Goal: Navigation & Orientation: Find specific page/section

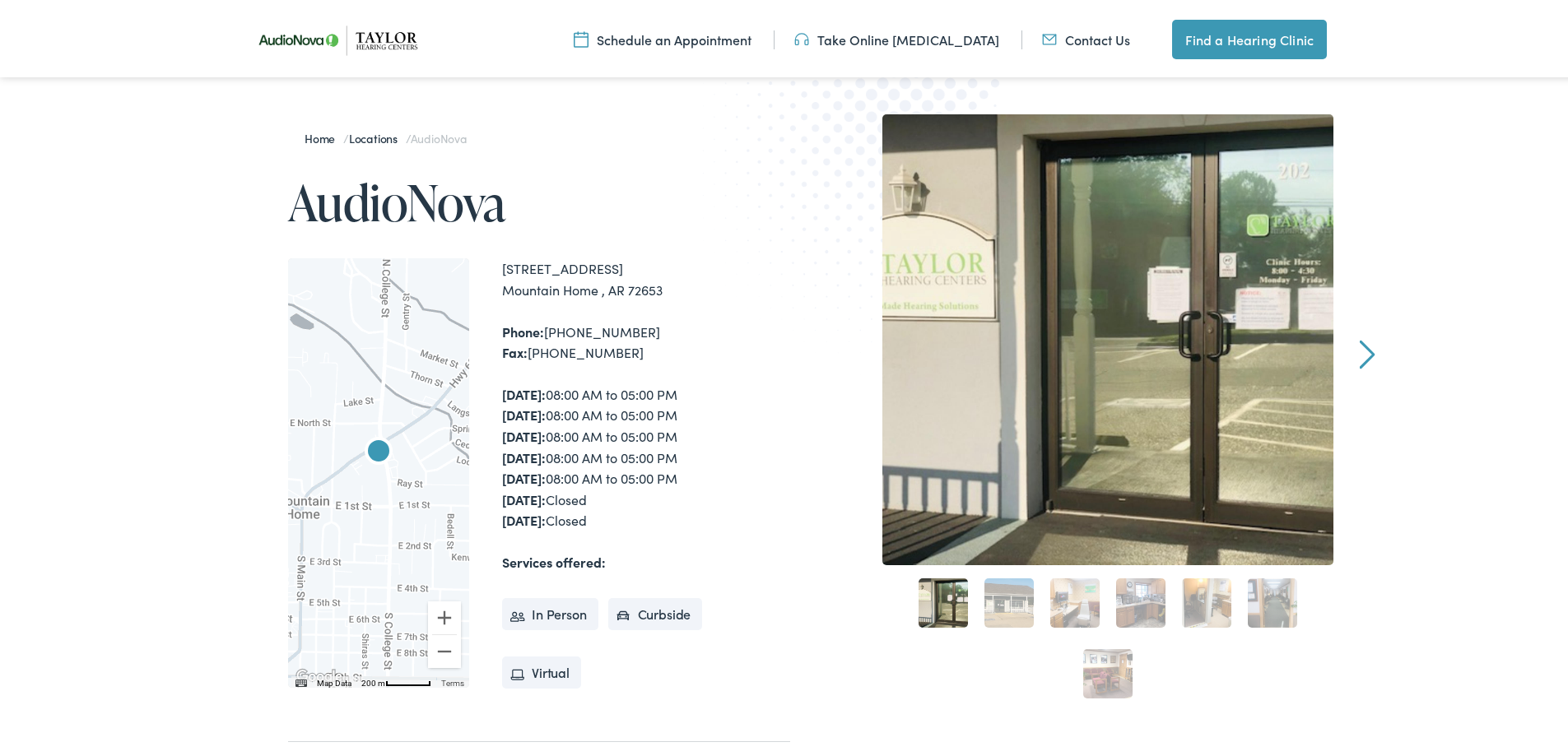
scroll to position [247, 0]
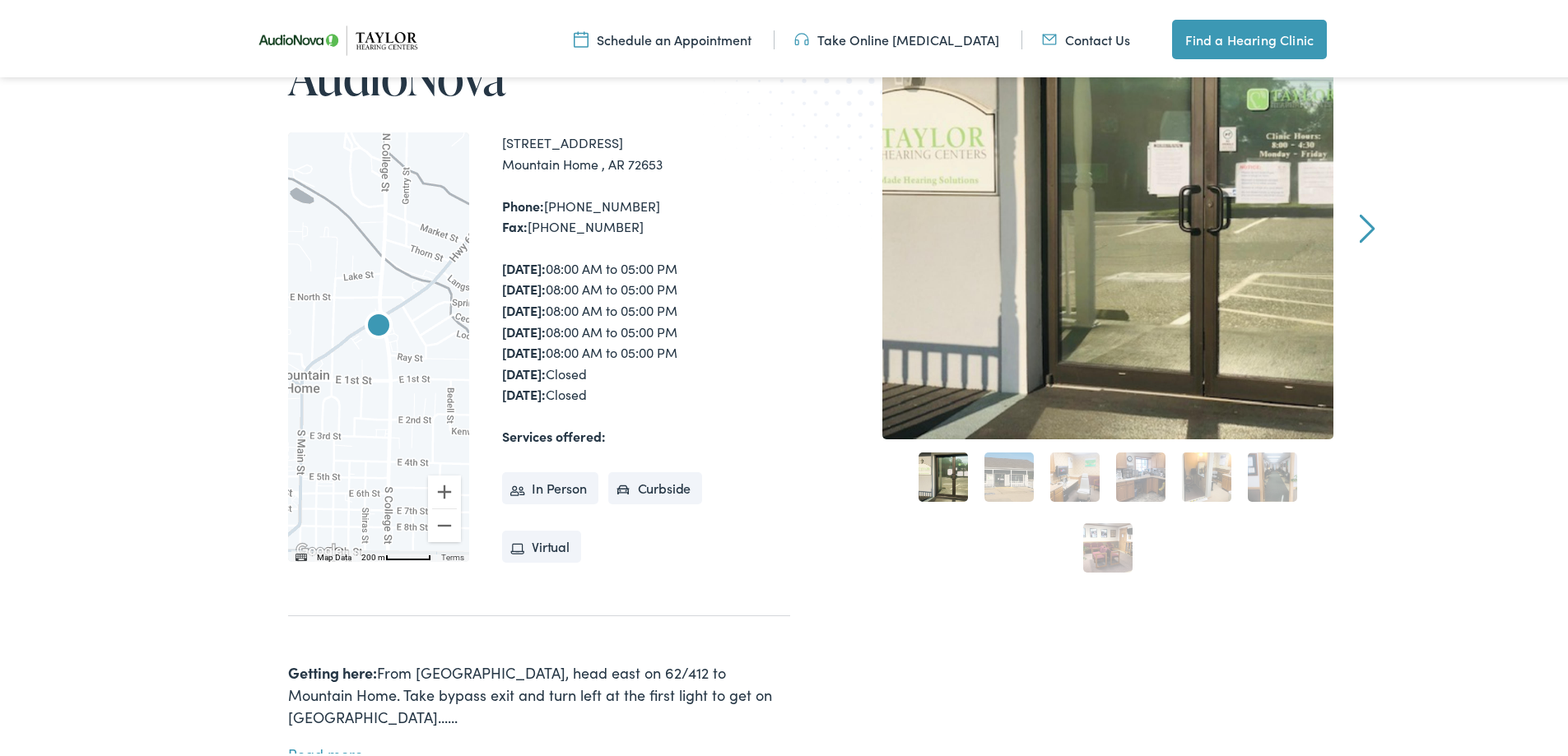
click at [1011, 480] on link "2" at bounding box center [1010, 474] width 49 height 49
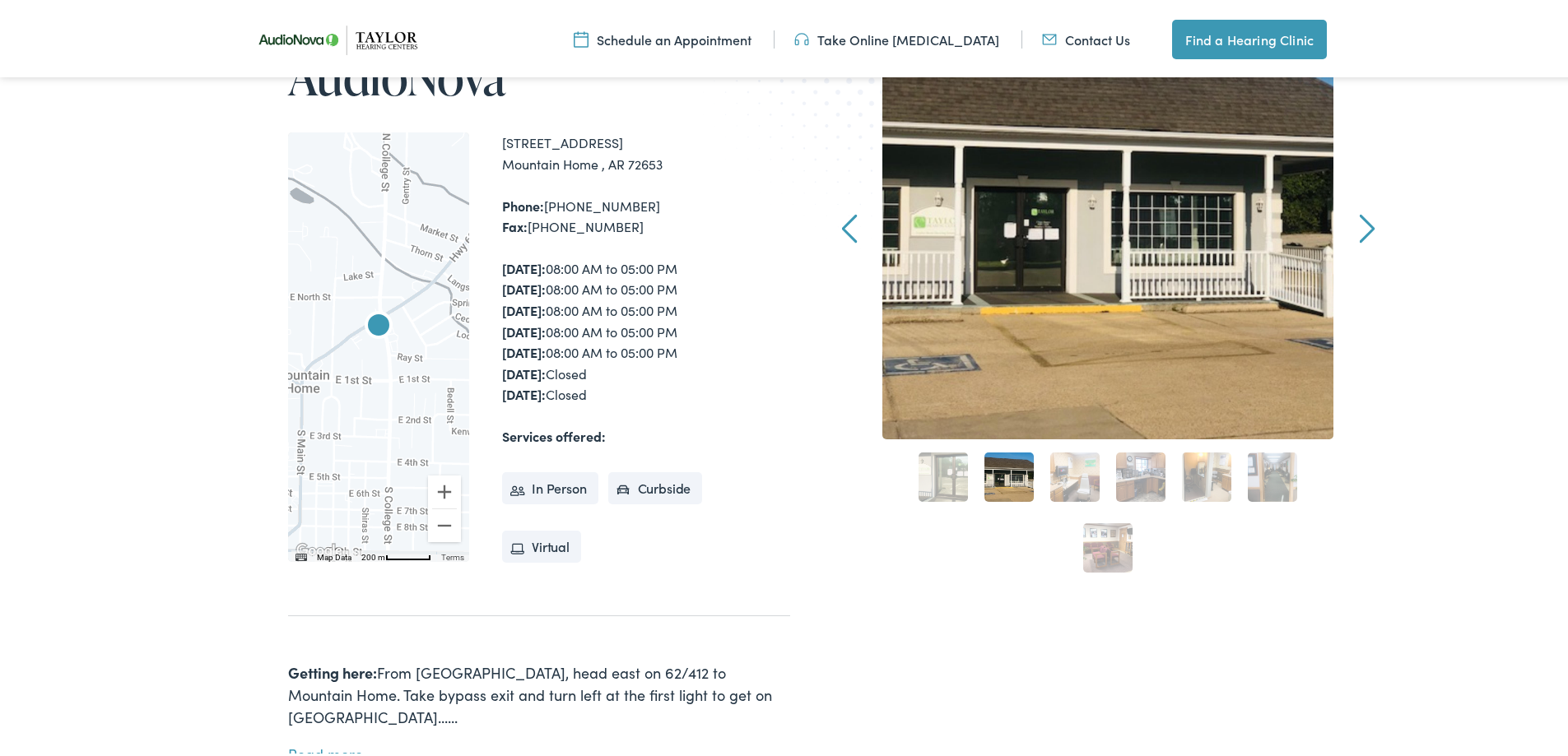
click at [1051, 481] on link "3" at bounding box center [1076, 474] width 49 height 49
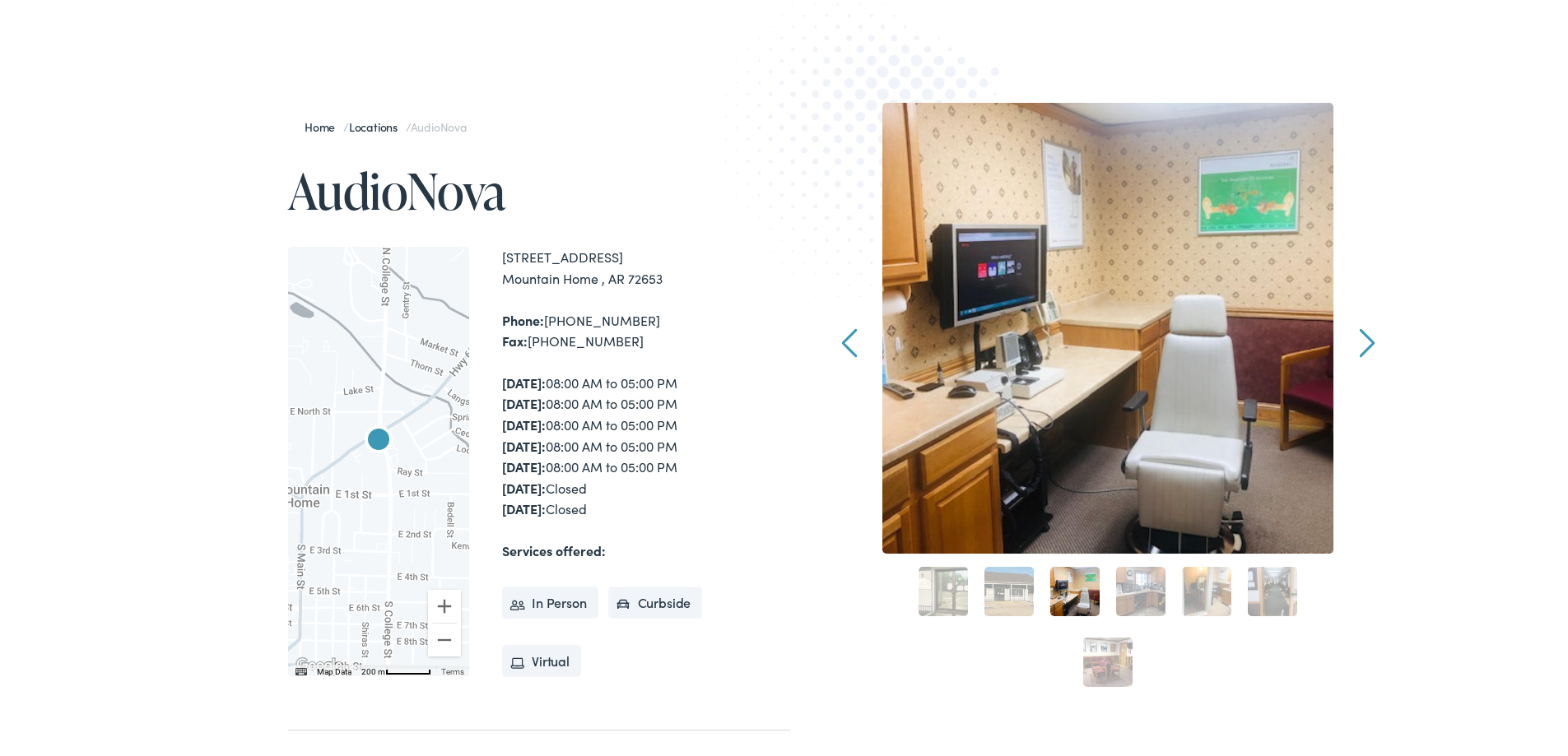
scroll to position [164, 0]
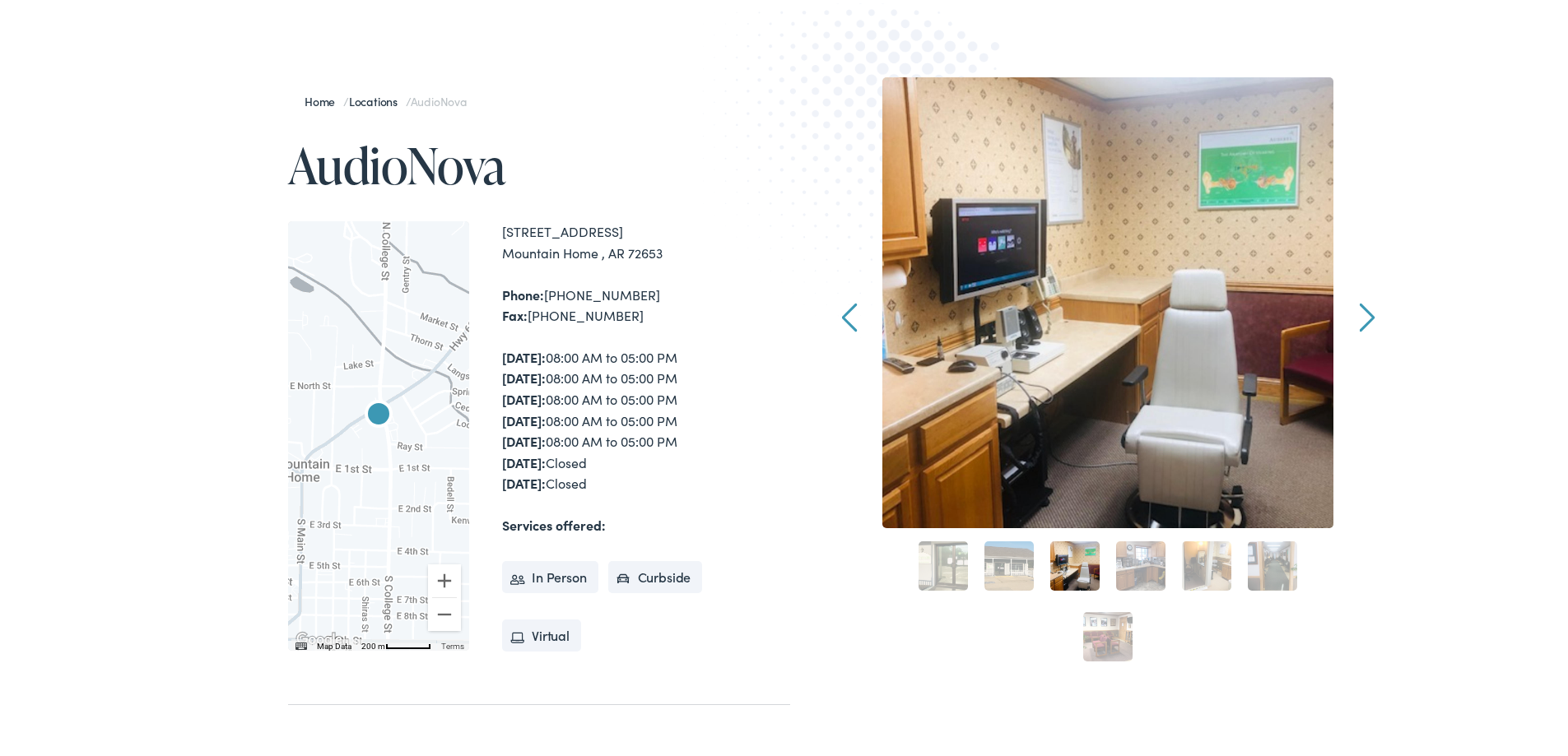
click at [1128, 566] on link "4" at bounding box center [1141, 563] width 49 height 49
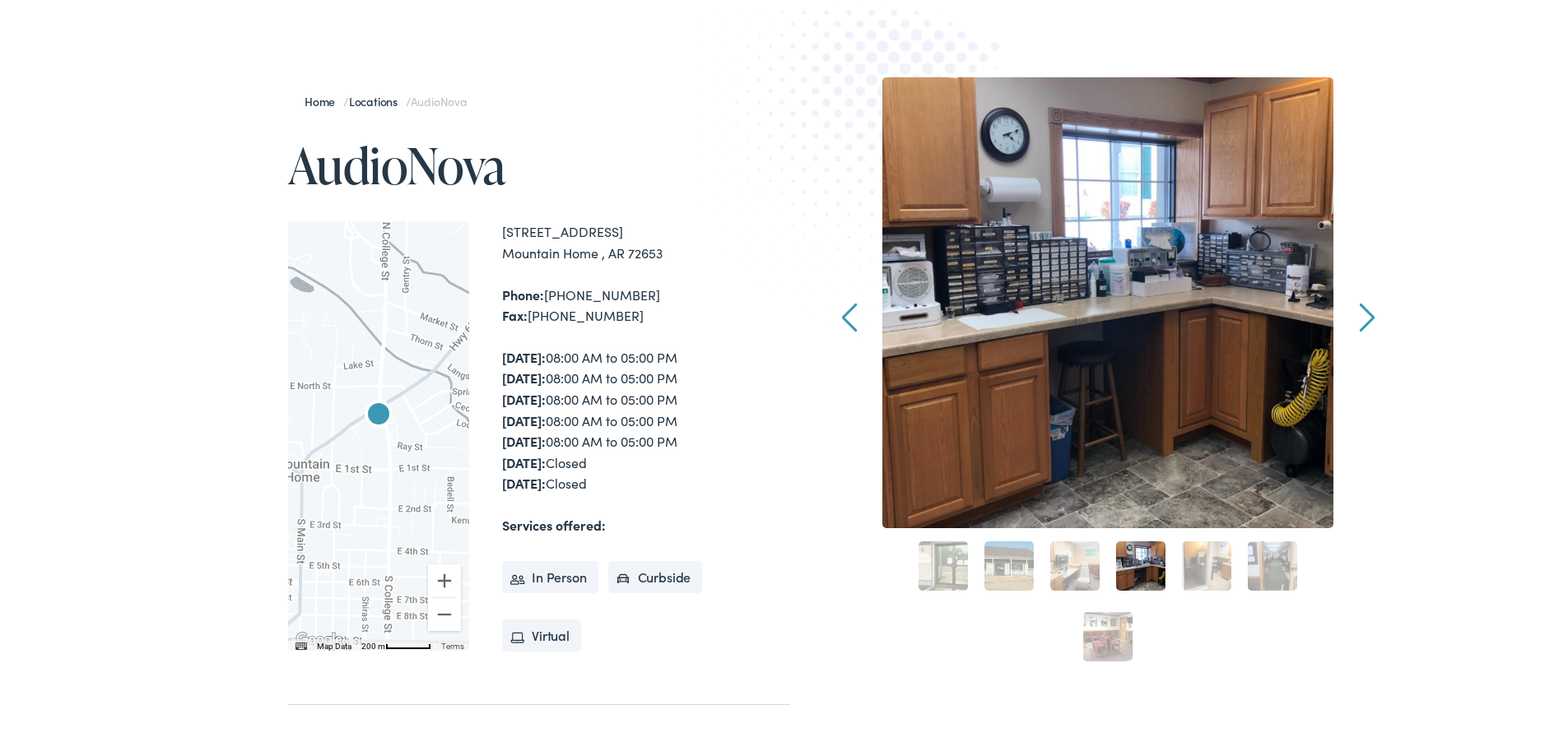
click at [1199, 571] on link "5" at bounding box center [1207, 563] width 49 height 49
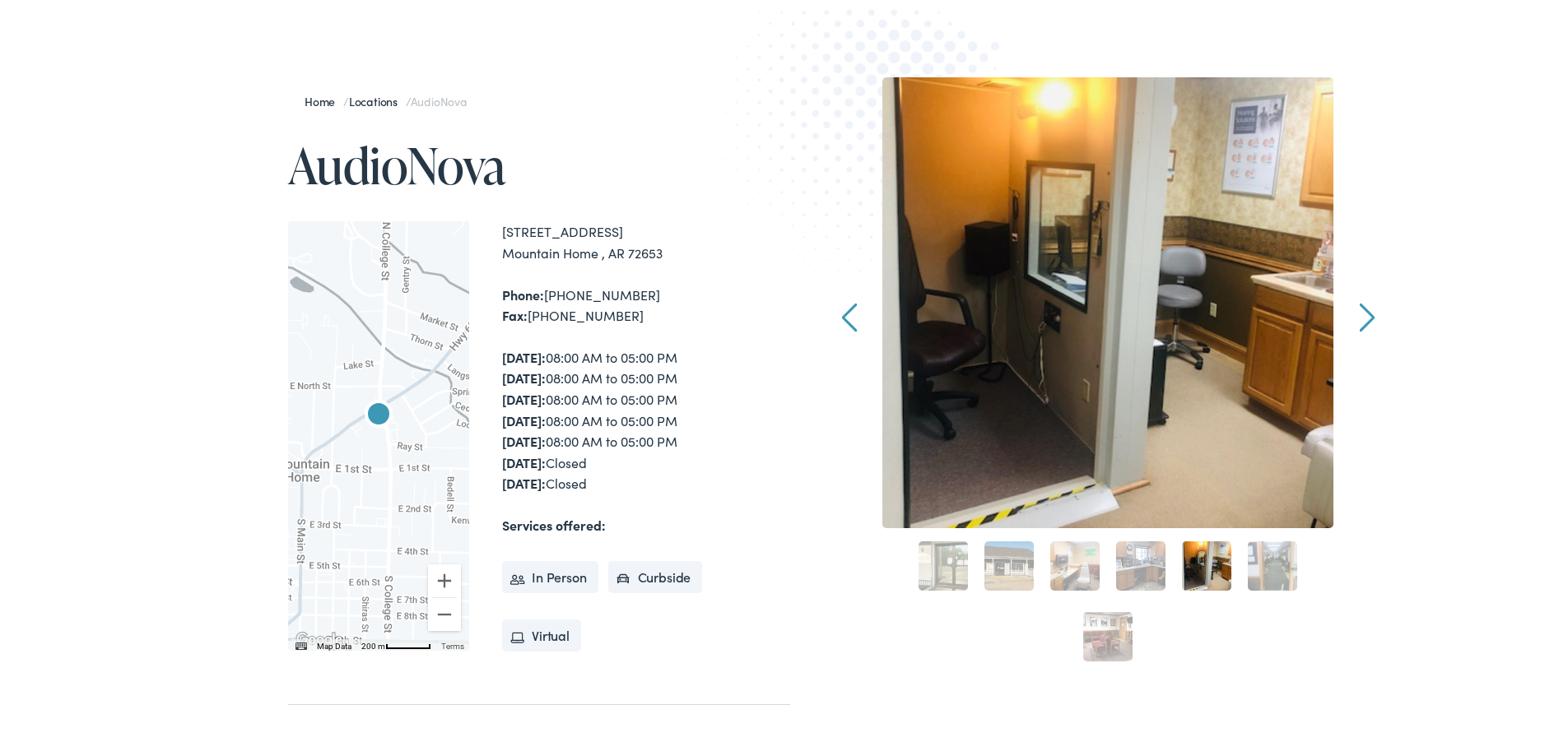
click at [1296, 578] on div "6" at bounding box center [1273, 563] width 66 height 66
click at [1269, 577] on link "6" at bounding box center [1273, 563] width 49 height 49
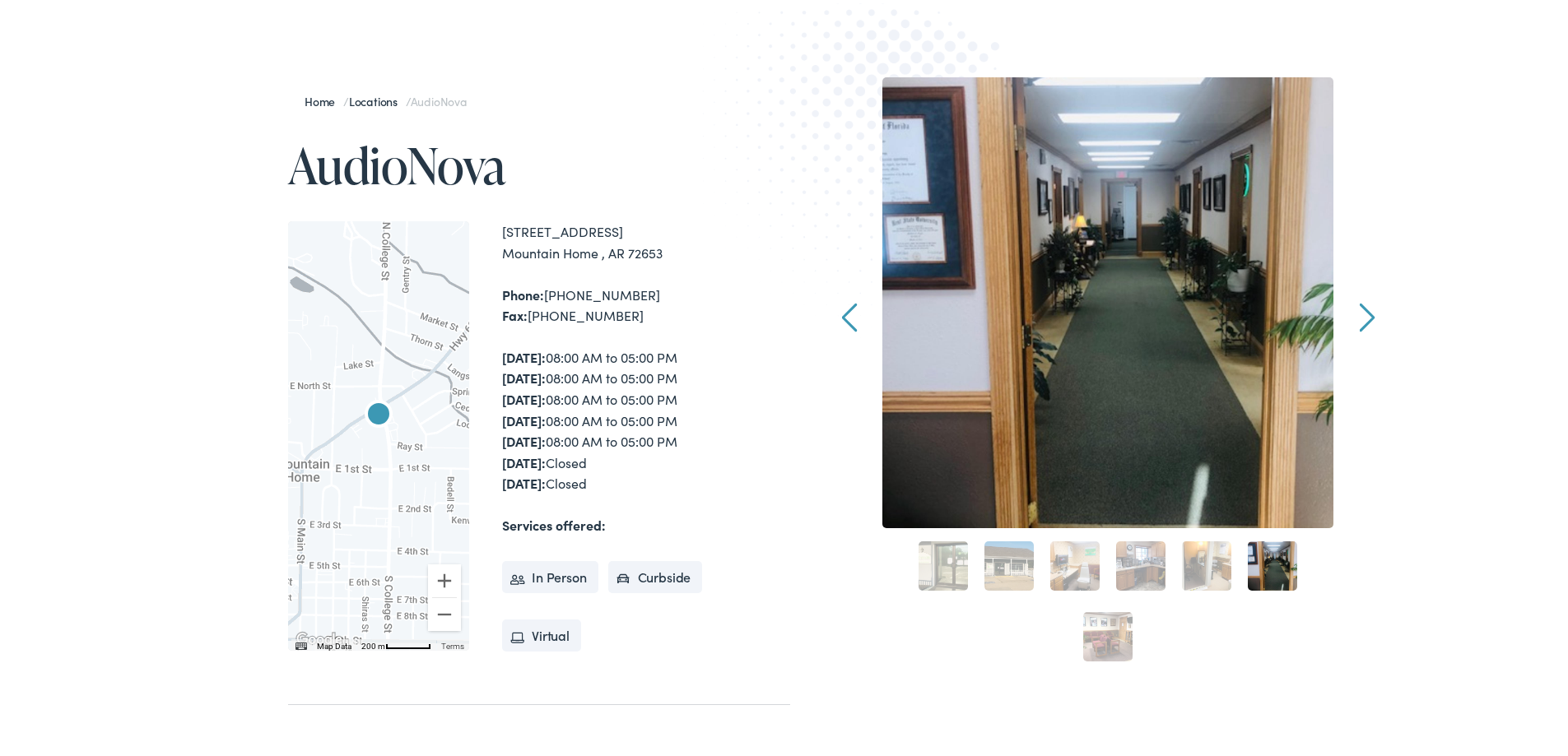
click at [1104, 632] on link "7" at bounding box center [1108, 634] width 49 height 49
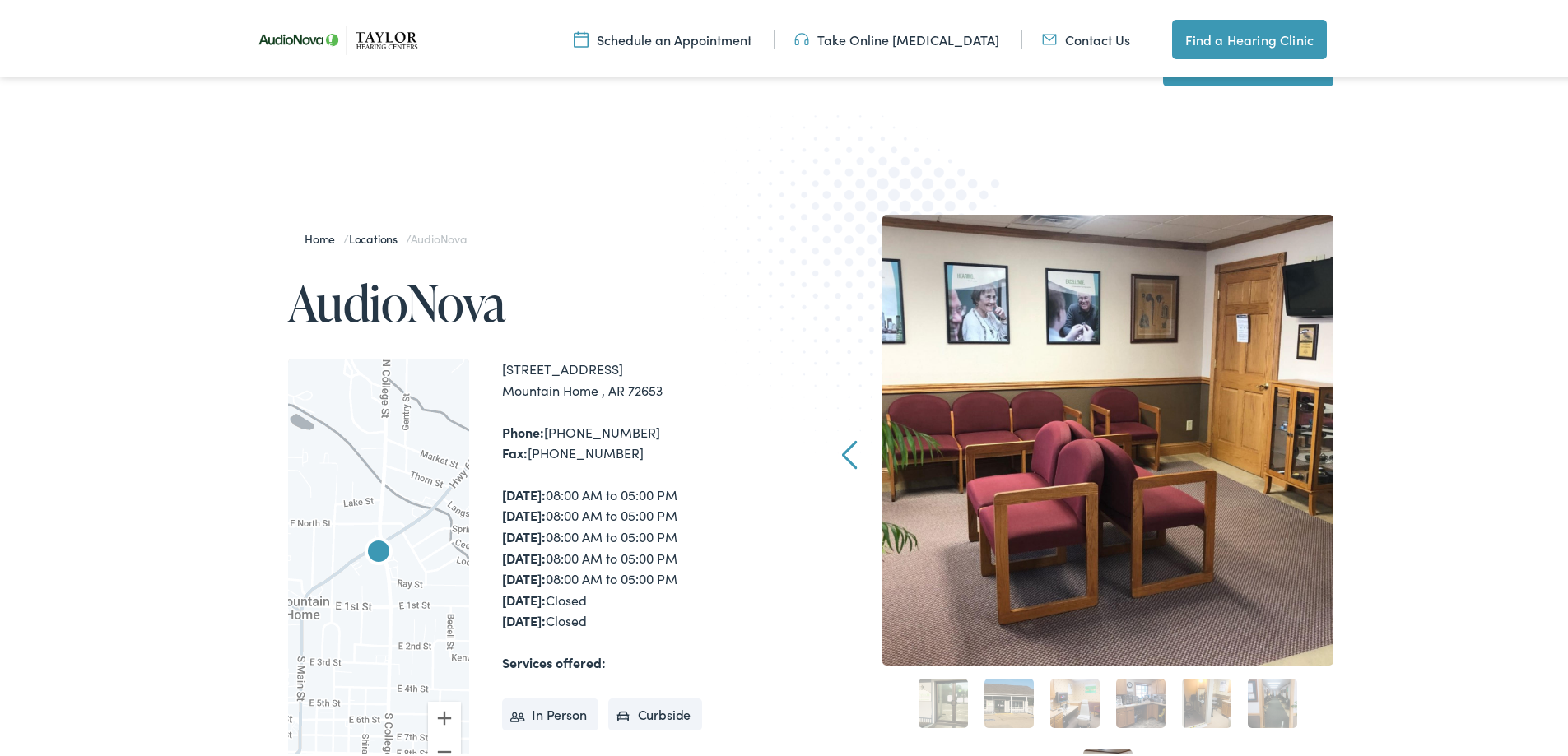
scroll to position [0, 0]
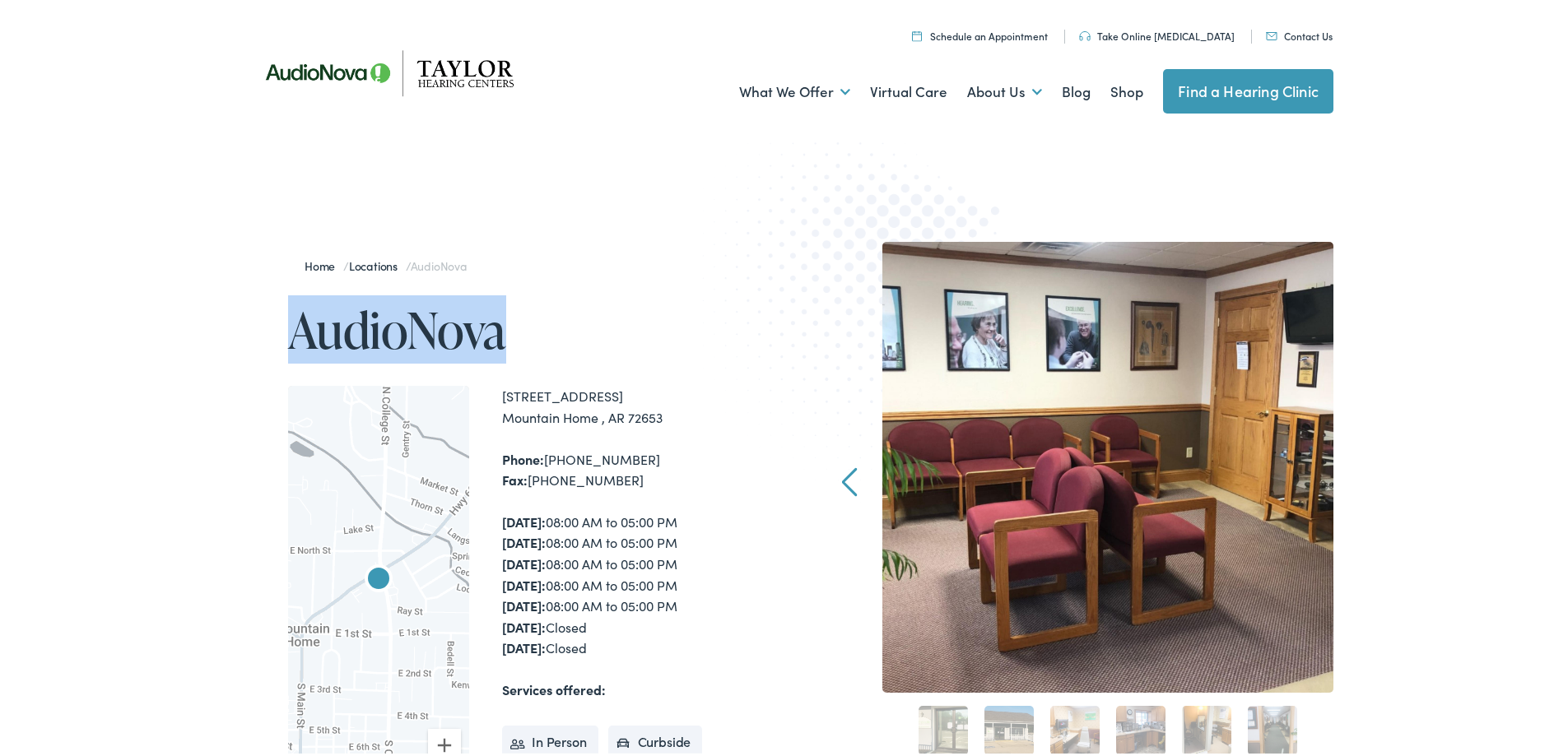
drag, startPoint x: 491, startPoint y: 325, endPoint x: 290, endPoint y: 318, distance: 201.1
click at [288, 317] on h1 "AudioNova" at bounding box center [539, 327] width 502 height 55
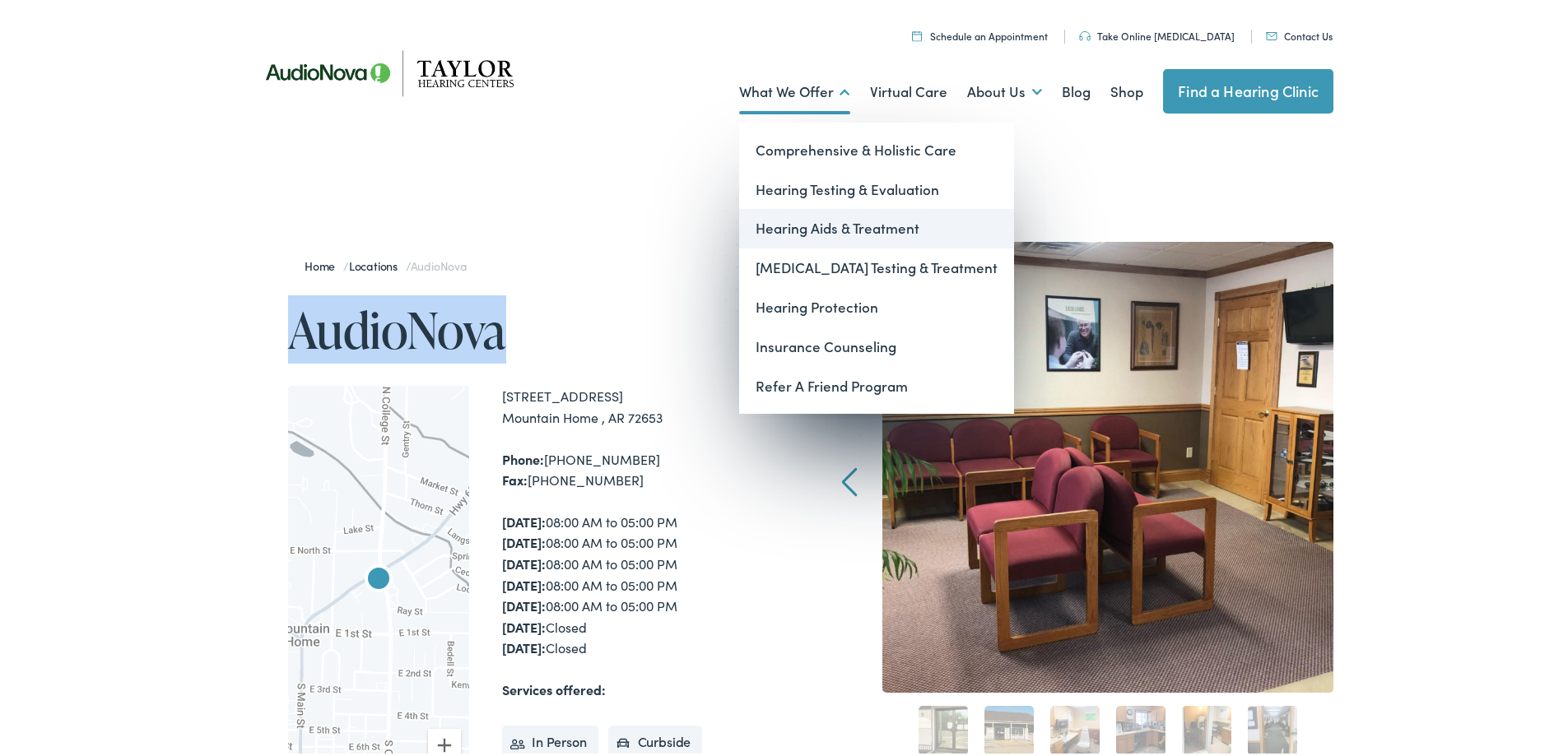
click at [828, 229] on link "Hearing Aids & Treatment" at bounding box center [877, 225] width 275 height 40
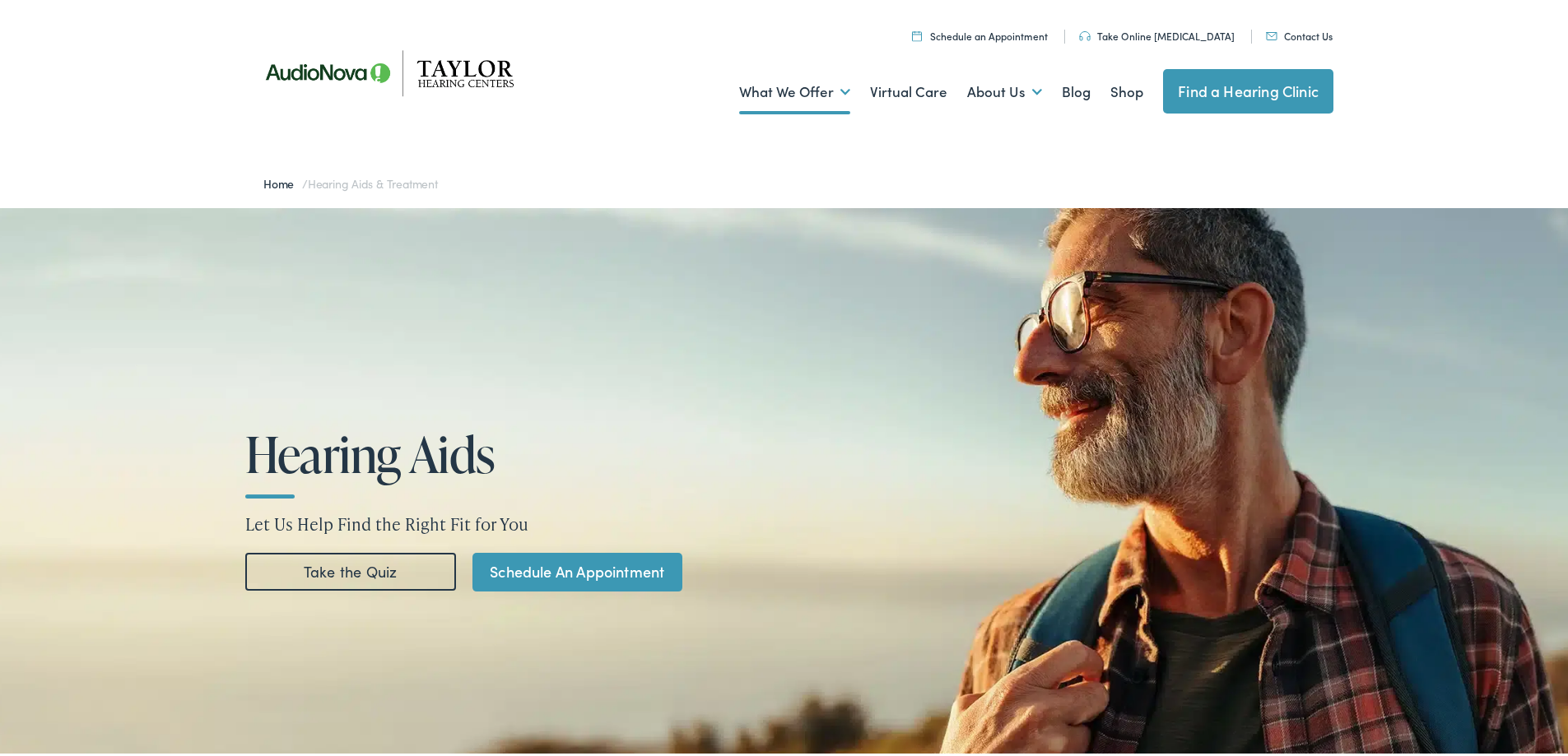
click at [1496, 94] on div "Menu Close Schedule an Appointment Take Online [MEDICAL_DATA] Contact Us Find a…" at bounding box center [790, 66] width 1580 height 132
